Goal: Information Seeking & Learning: Learn about a topic

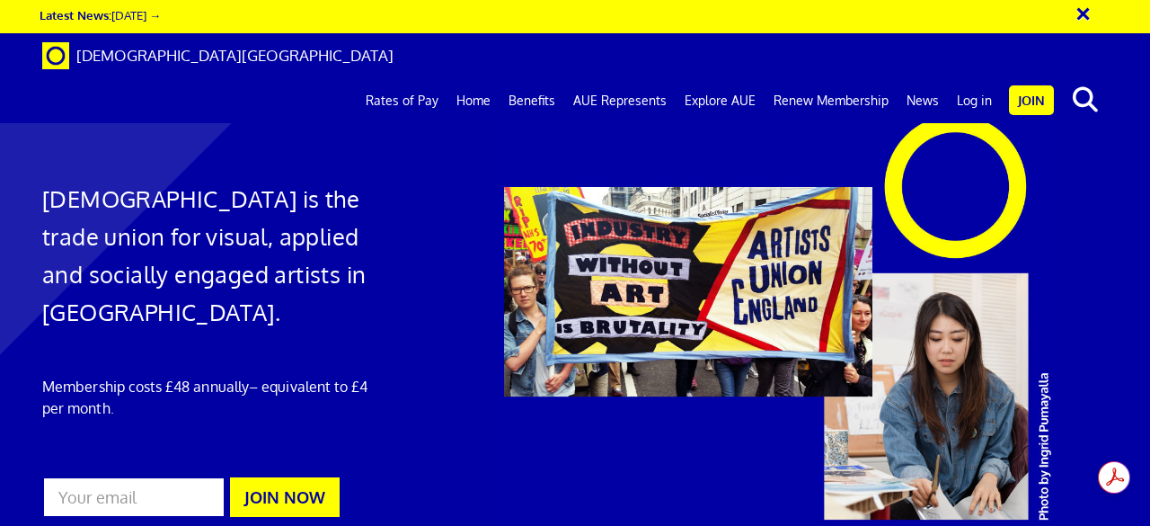
scroll to position [0, 4]
click at [1086, 18] on button "×" at bounding box center [1095, 11] width 45 height 30
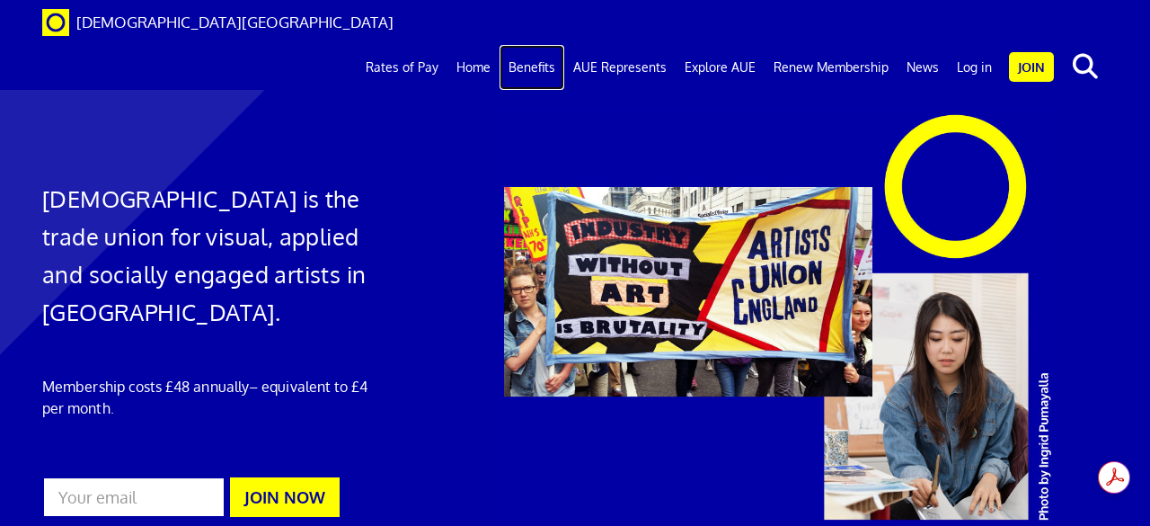
click at [541, 45] on link "Benefits" at bounding box center [532, 67] width 65 height 45
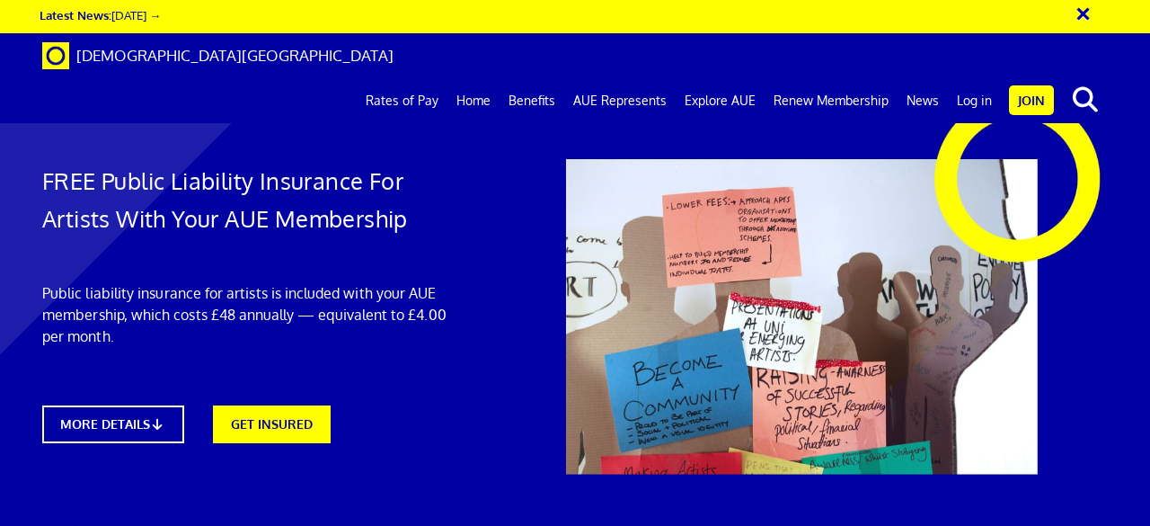
scroll to position [0, 4]
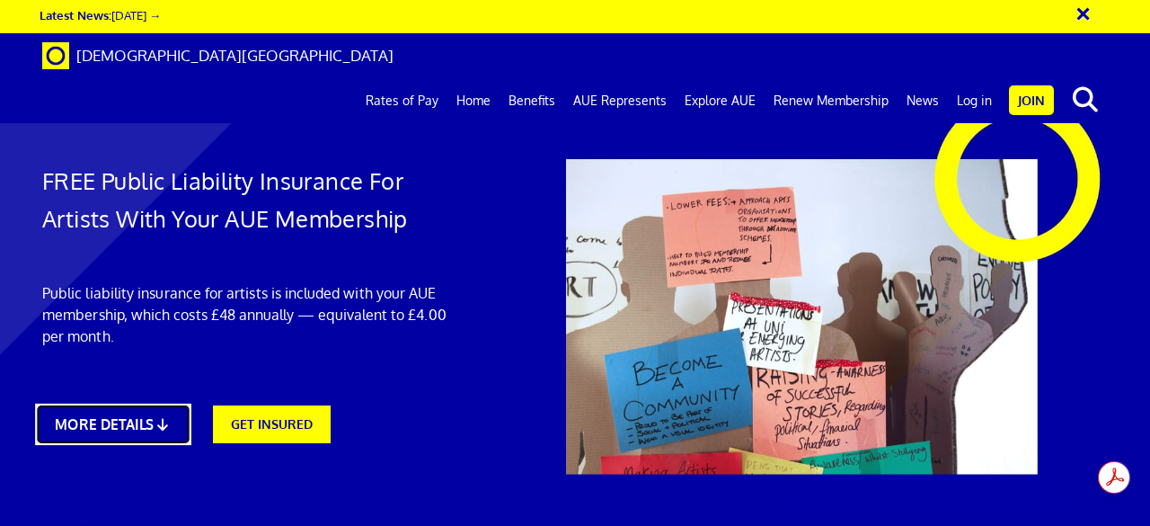
click at [169, 418] on icon at bounding box center [162, 423] width 17 height 13
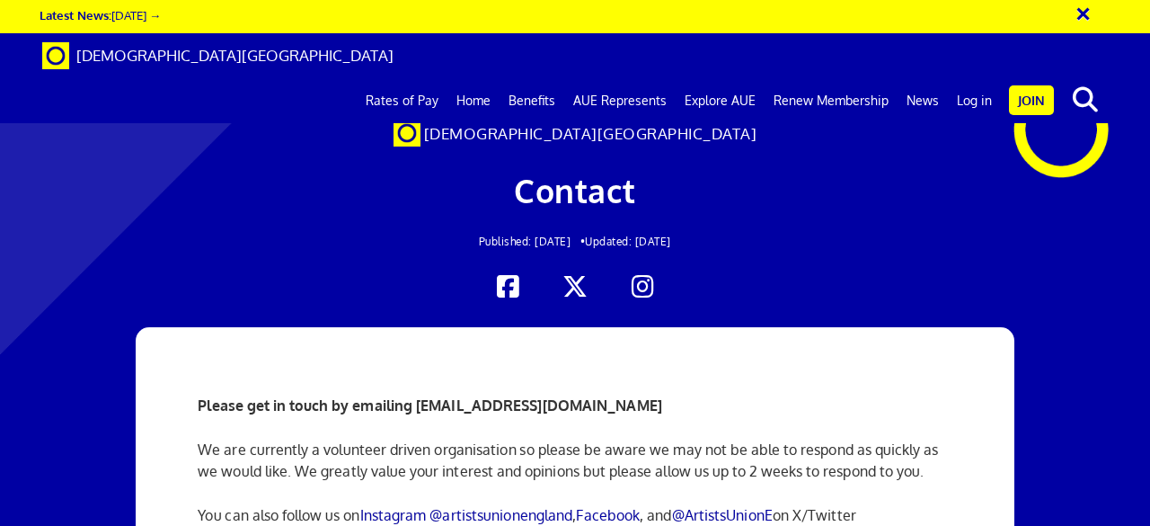
scroll to position [0, 4]
click at [1129, 369] on div at bounding box center [575, 533] width 1150 height 431
click at [403, 78] on link "Rates of Pay" at bounding box center [402, 100] width 91 height 45
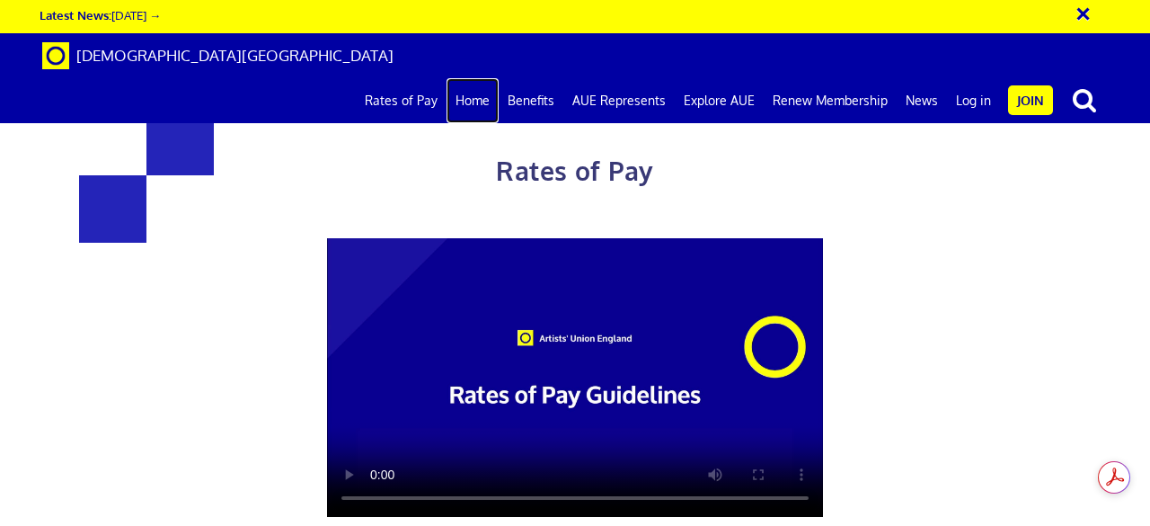
click at [478, 78] on link "Home" at bounding box center [473, 100] width 52 height 45
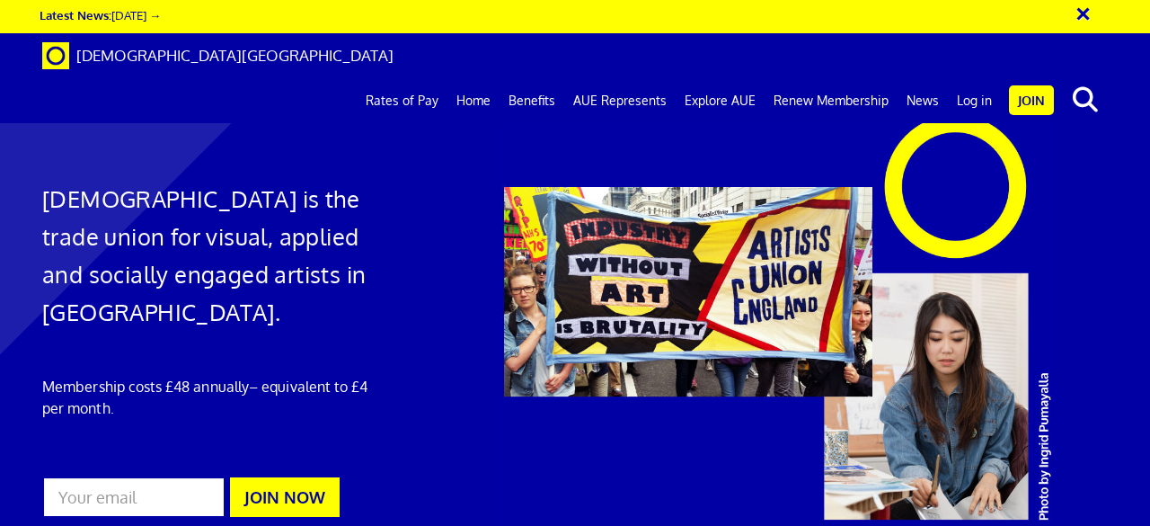
scroll to position [0, 4]
click at [817, 78] on link "Renew Membership" at bounding box center [831, 100] width 133 height 45
click at [719, 78] on link "Explore AUE" at bounding box center [720, 100] width 89 height 45
